Goal: Task Accomplishment & Management: Manage account settings

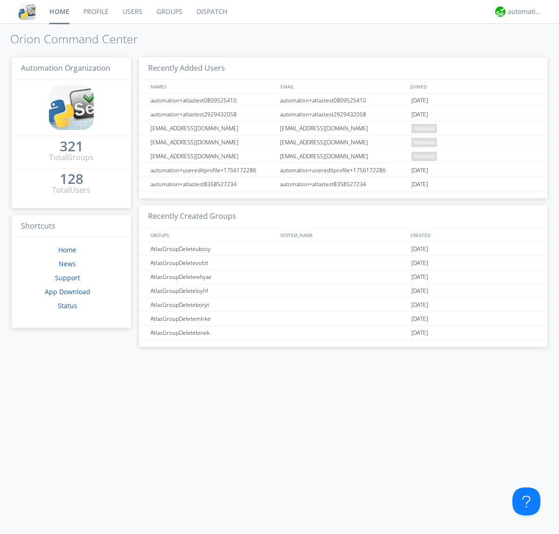
click at [132, 12] on link "Users" at bounding box center [132, 11] width 34 height 23
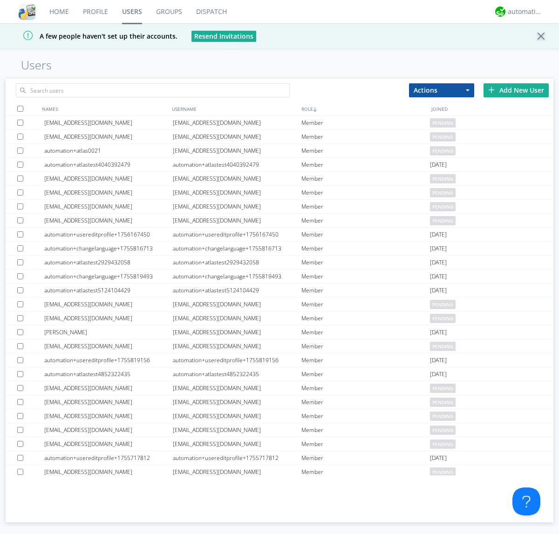
click at [516, 90] on div "Add New User" at bounding box center [515, 90] width 65 height 14
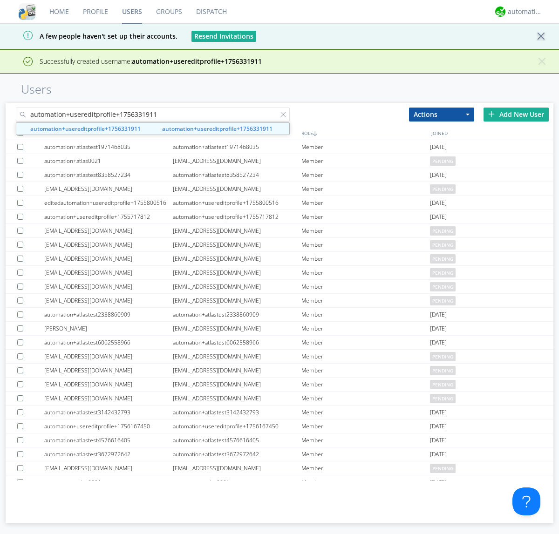
type input "automation+usereditprofile+1756331911"
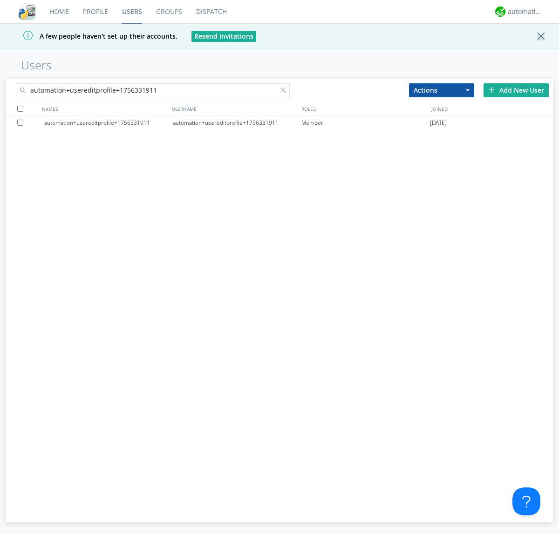
click at [236, 122] on div "automation+usereditprofile+1756331911" at bounding box center [237, 123] width 128 height 14
